Goal: Find specific page/section: Find specific page/section

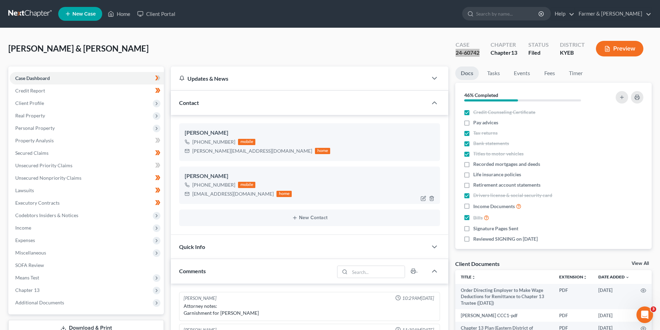
scroll to position [24, 0]
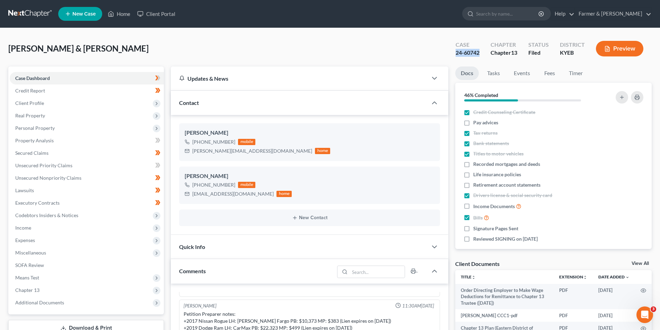
click at [33, 9] on link at bounding box center [30, 14] width 44 height 12
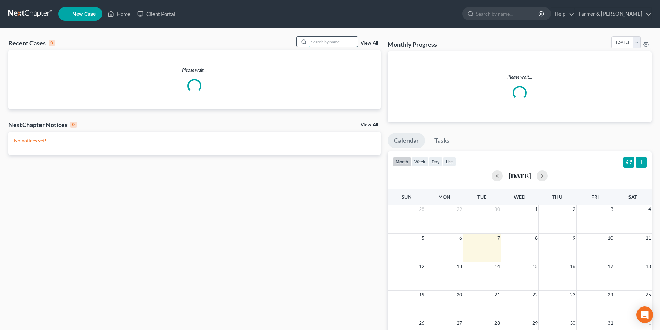
click at [314, 37] on input "search" at bounding box center [333, 42] width 49 height 10
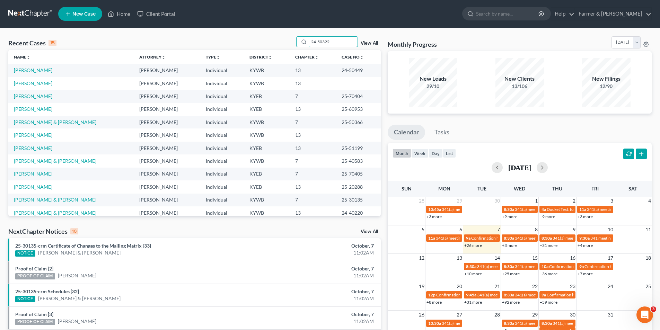
type input "24-50322"
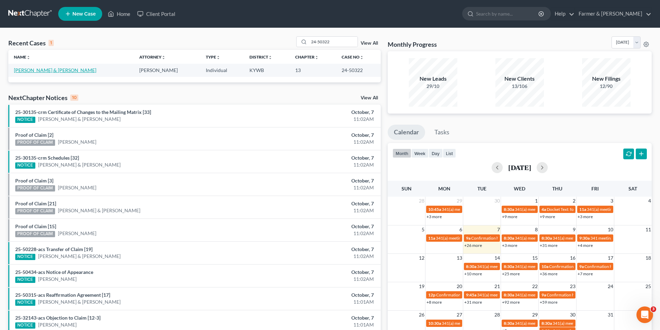
click at [34, 70] on link "[PERSON_NAME] & [PERSON_NAME]" at bounding box center [55, 70] width 83 height 6
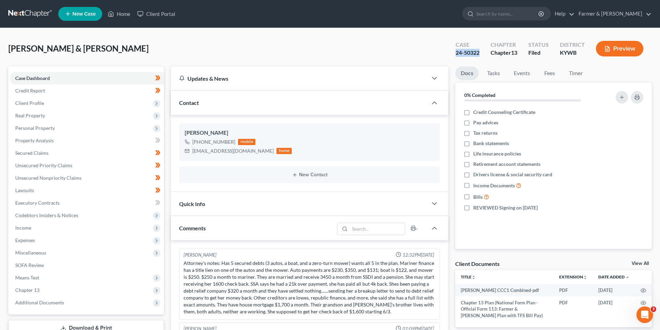
drag, startPoint x: 483, startPoint y: 53, endPoint x: 461, endPoint y: 53, distance: 21.8
click at [456, 53] on div "Case 24-50322" at bounding box center [467, 49] width 35 height 20
copy div "24-50322"
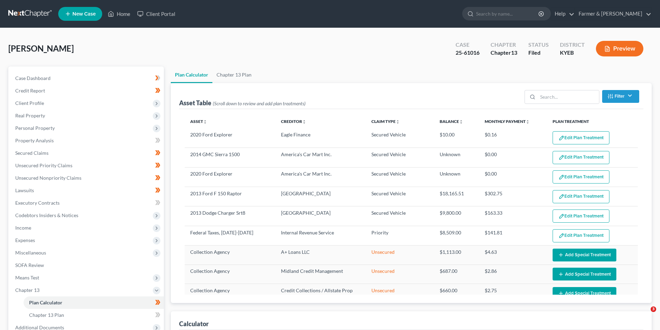
select select "59"
